Goal: Transaction & Acquisition: Purchase product/service

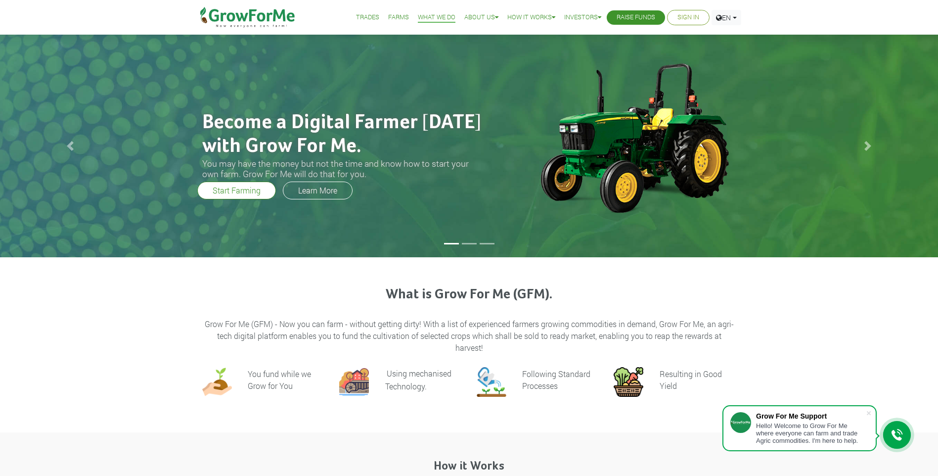
click at [467, 243] on li at bounding box center [469, 243] width 15 height 1
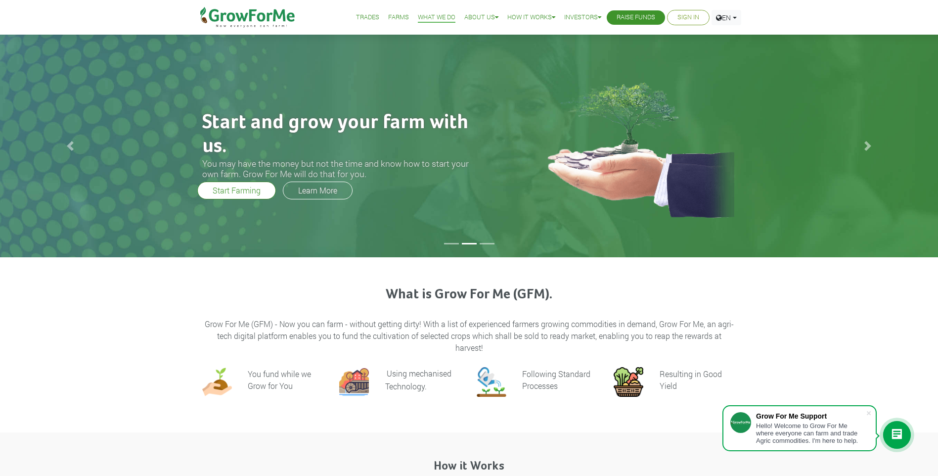
click at [450, 244] on li at bounding box center [451, 243] width 15 height 1
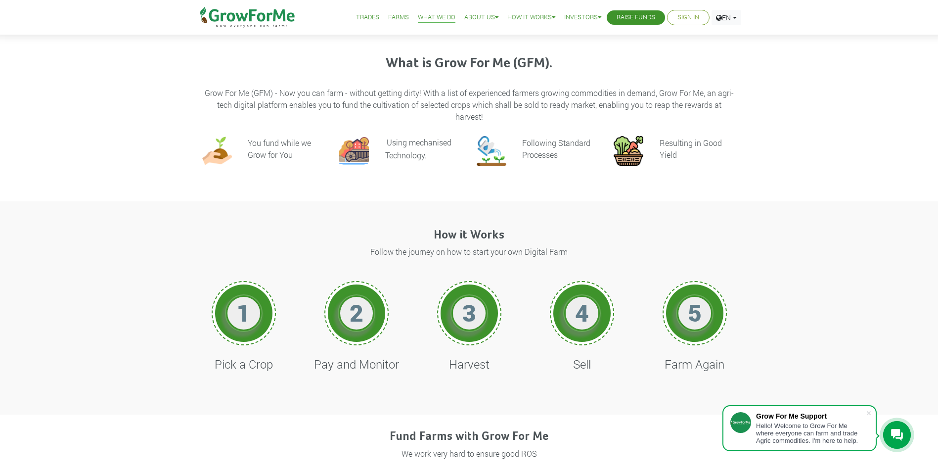
scroll to position [247, 0]
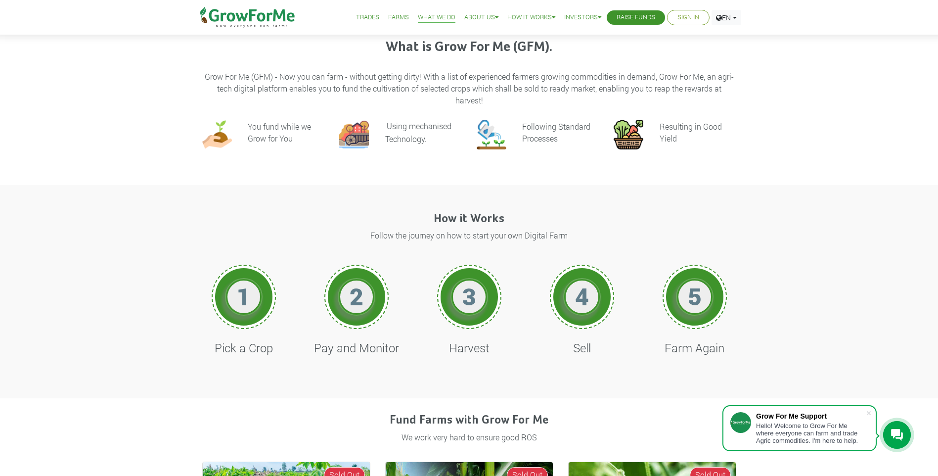
drag, startPoint x: 247, startPoint y: 353, endPoint x: 253, endPoint y: 352, distance: 6.0
click at [248, 354] on h4 "Pick a Crop" at bounding box center [244, 348] width 88 height 14
click at [373, 353] on h4 "Pay and Monitor" at bounding box center [356, 348] width 88 height 14
click at [475, 310] on h1 "3" at bounding box center [469, 296] width 30 height 29
click at [580, 318] on div "4" at bounding box center [581, 296] width 57 height 57
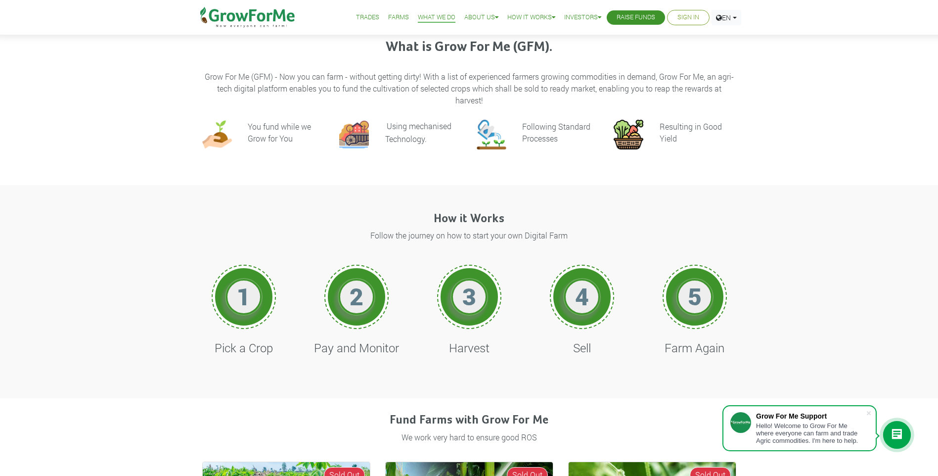
click at [696, 320] on div "5" at bounding box center [694, 296] width 57 height 57
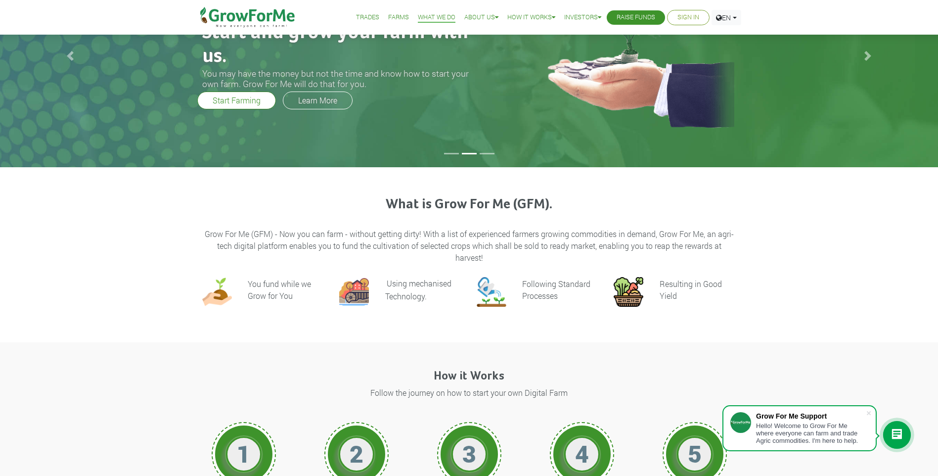
scroll to position [99, 0]
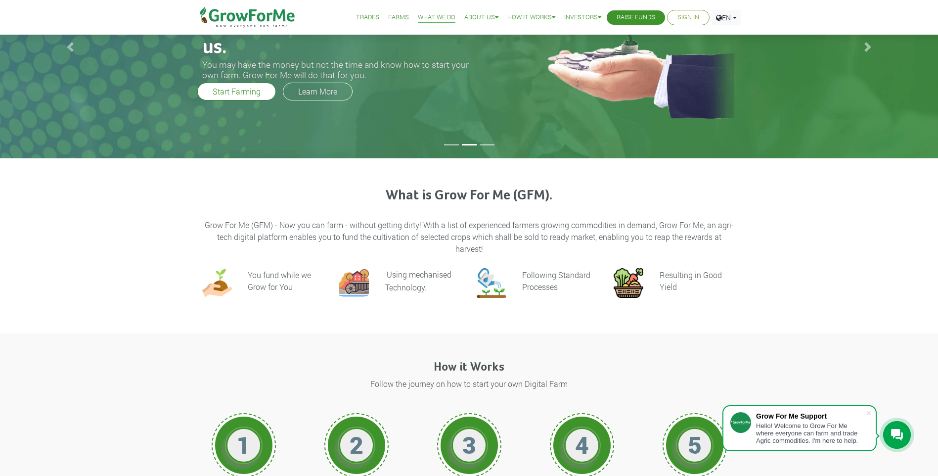
click at [390, 17] on link "Farms" at bounding box center [398, 17] width 21 height 10
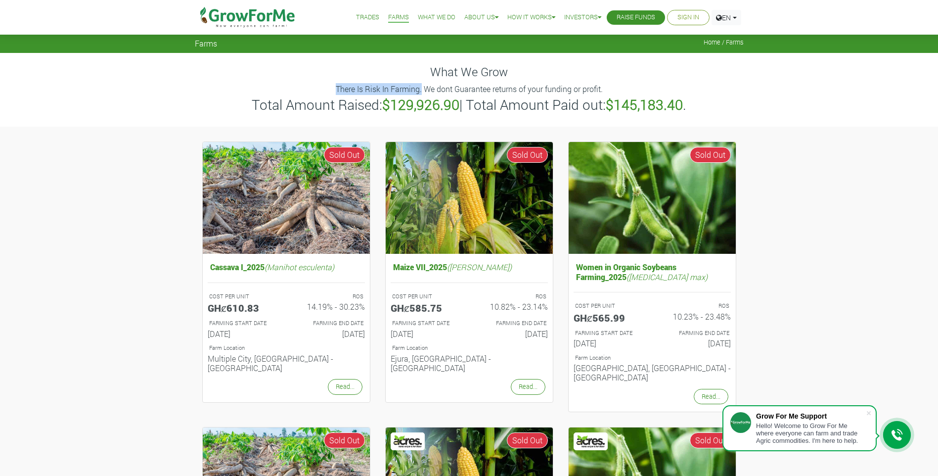
drag, startPoint x: 336, startPoint y: 87, endPoint x: 422, endPoint y: 84, distance: 86.1
click at [422, 84] on p "There Is Risk In Farming. We dont Guarantee returns of your funding or profit." at bounding box center [469, 89] width 546 height 12
copy p "There Is Risk In Farming."
click at [440, 95] on b "$129,926.90" at bounding box center [420, 104] width 77 height 18
